Goal: Contribute content

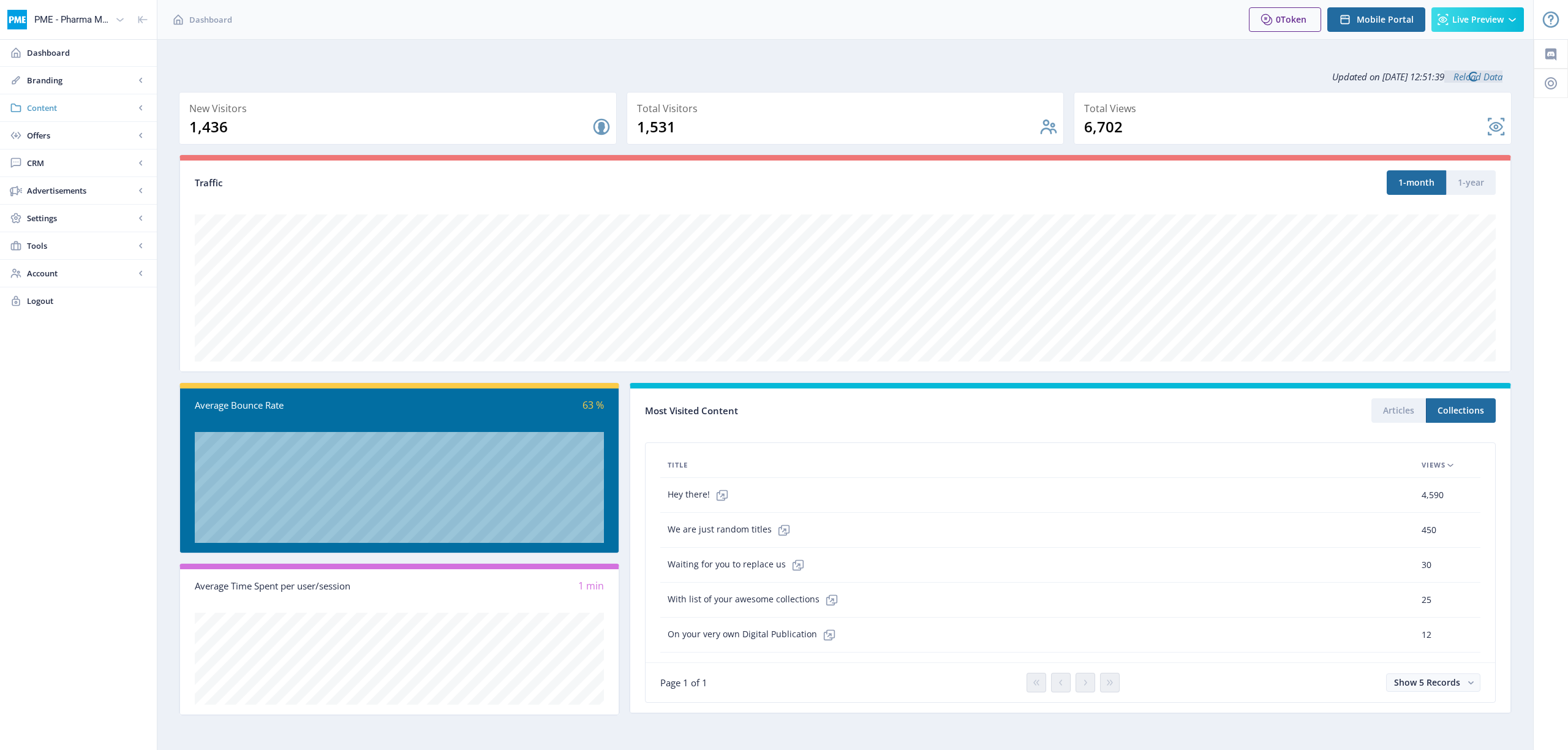
click at [42, 107] on span "Content" at bounding box center [81, 108] width 108 height 13
click at [45, 129] on span "Articles" at bounding box center [91, 135] width 105 height 13
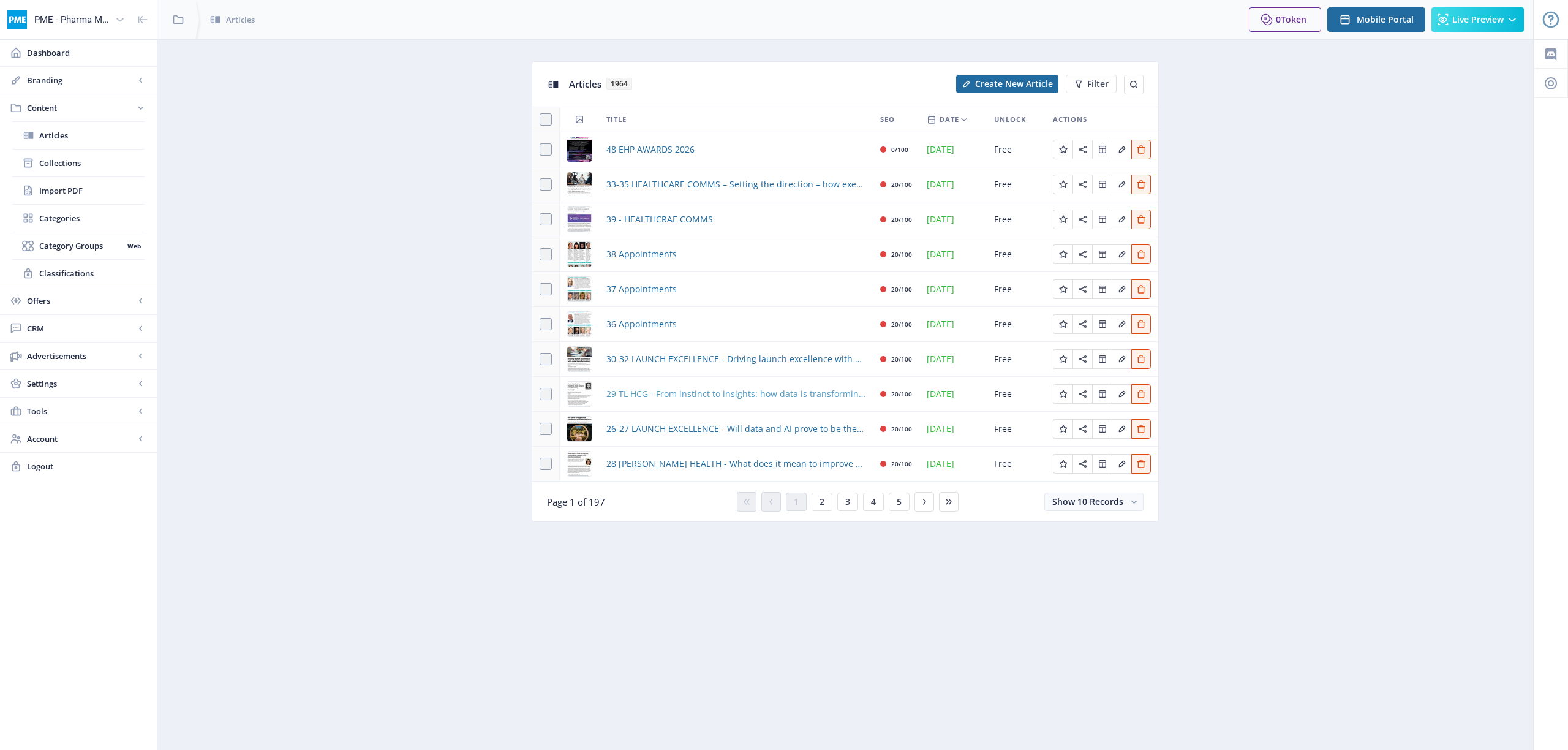
click at [681, 395] on span "29 TL HCG - From instinct to insights: how data is transforming medical communi…" at bounding box center [736, 394] width 259 height 15
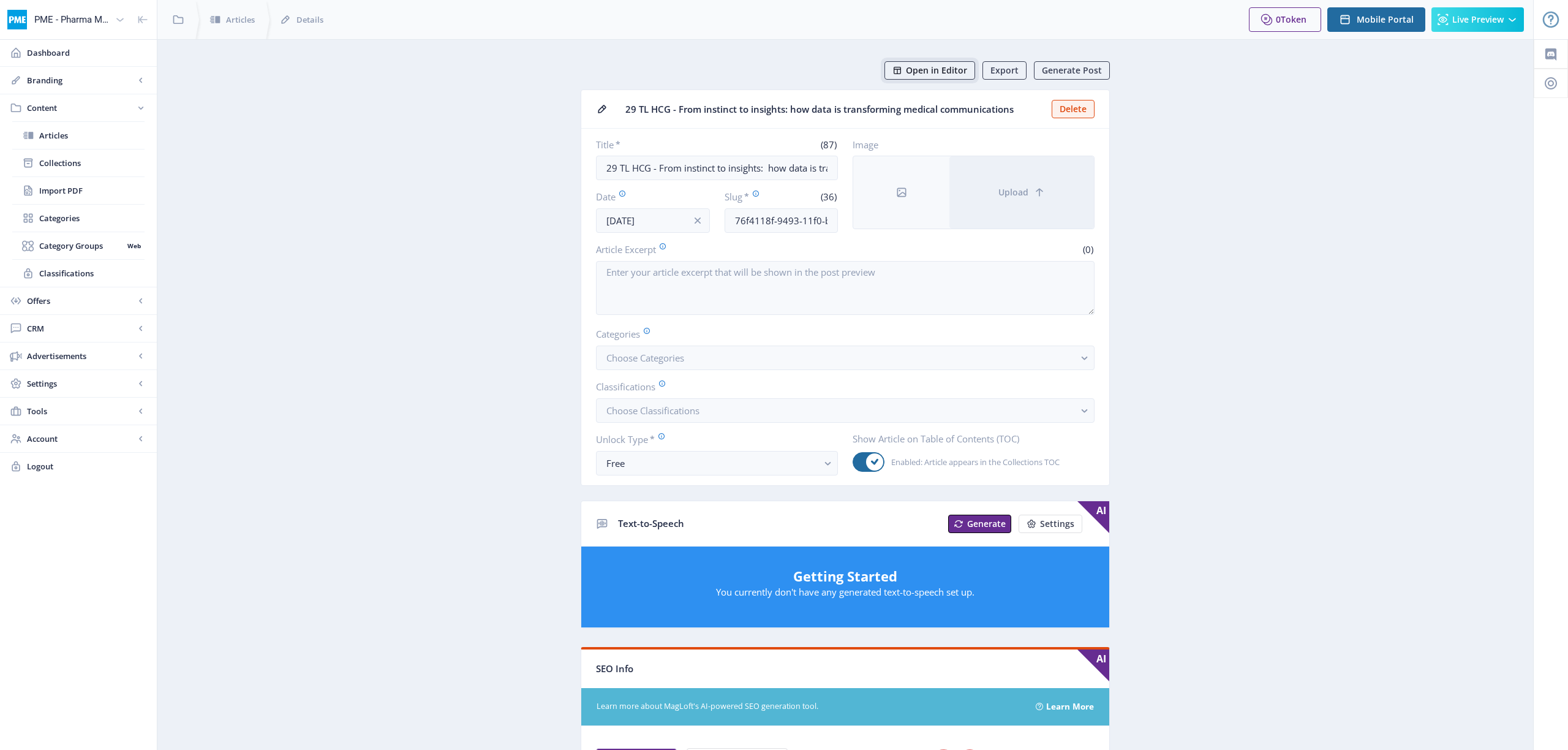
click at [952, 67] on span "Open in Editor" at bounding box center [936, 70] width 61 height 10
